Goal: Transaction & Acquisition: Purchase product/service

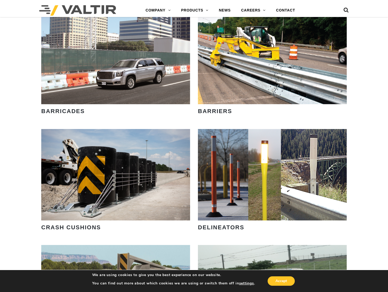
scroll to position [392, 0]
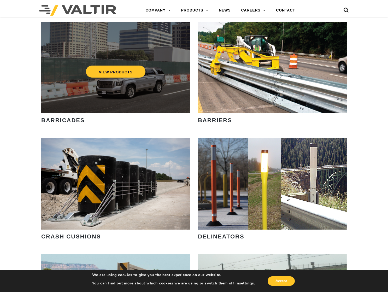
click at [132, 107] on div "VIEW PRODUCTS" at bounding box center [115, 67] width 149 height 91
click at [125, 74] on link "VIEW PRODUCTS" at bounding box center [116, 72] width 60 height 12
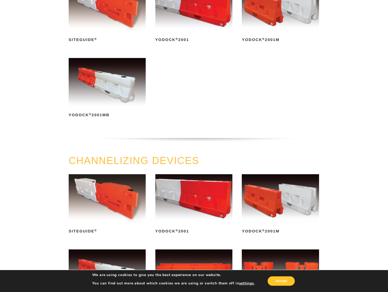
scroll to position [104, 0]
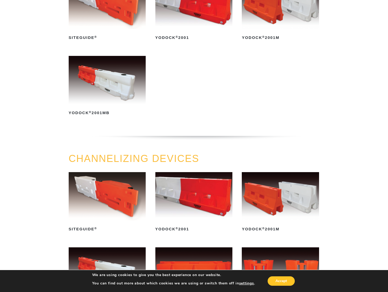
click at [108, 84] on img at bounding box center [107, 80] width 77 height 48
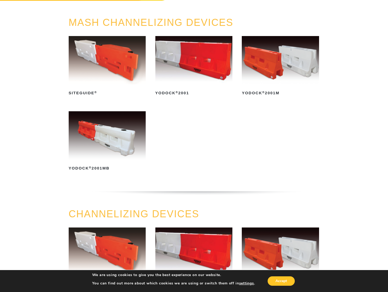
scroll to position [26, 0]
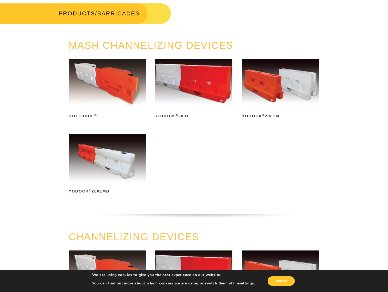
click at [95, 170] on img at bounding box center [107, 158] width 77 height 48
